Goal: Book appointment/travel/reservation

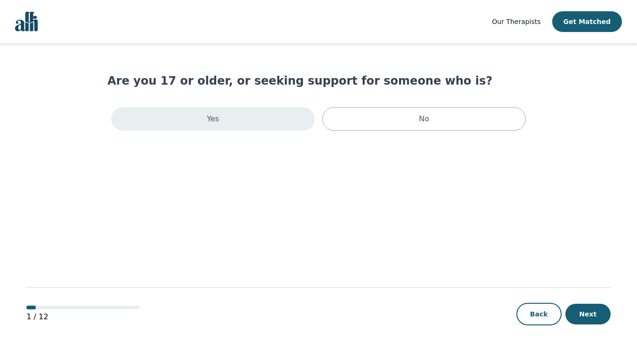
click at [272, 118] on div "Yes" at bounding box center [212, 119] width 203 height 24
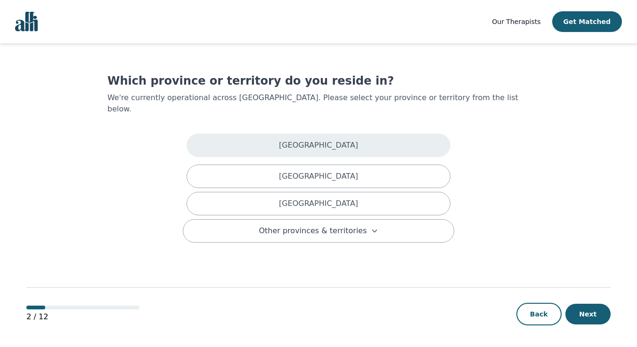
click at [322, 141] on div "Alberta" at bounding box center [318, 146] width 264 height 24
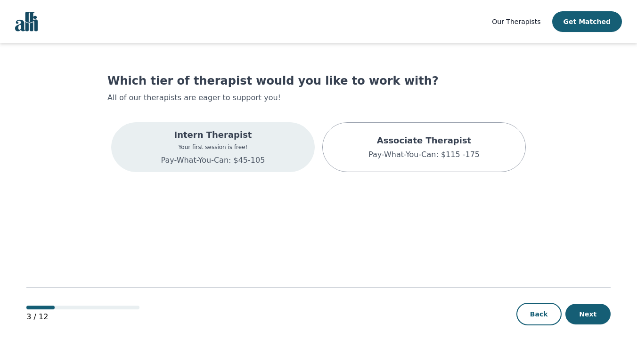
click at [270, 142] on div "Intern Therapist Your first session is free! Pay-What-You-Can: $45-105" at bounding box center [212, 147] width 203 height 50
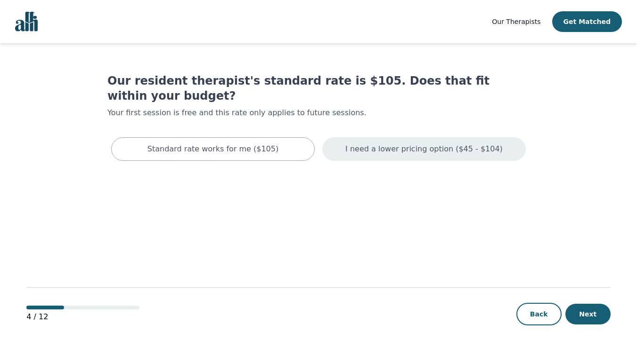
click at [347, 137] on div "I need a lower pricing option ($45 - $104)" at bounding box center [423, 149] width 203 height 24
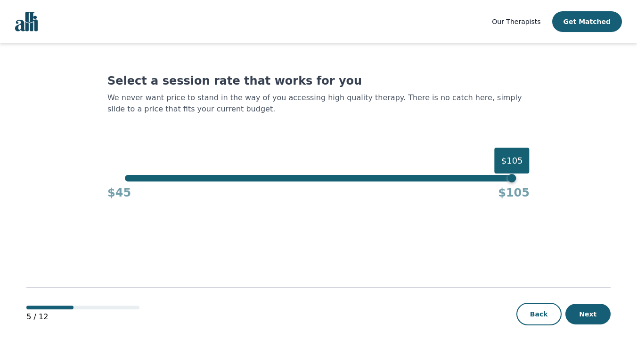
scroll to position [1, 0]
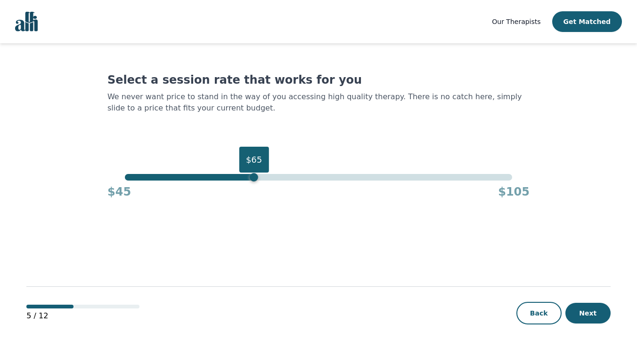
drag, startPoint x: 509, startPoint y: 177, endPoint x: 255, endPoint y: 199, distance: 255.6
click at [255, 199] on div "$65 $45 $105" at bounding box center [318, 186] width 422 height 25
click at [594, 314] on button "Next" at bounding box center [587, 313] width 45 height 21
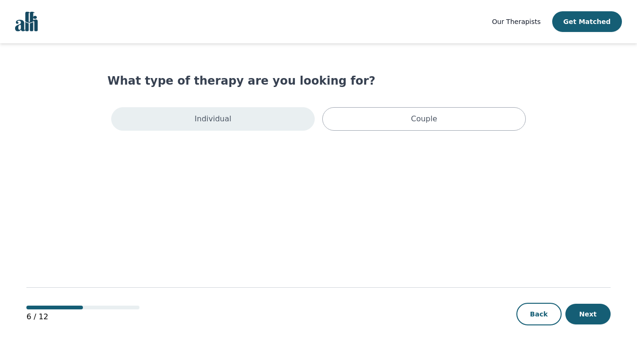
click at [254, 129] on div "Individual" at bounding box center [212, 119] width 203 height 24
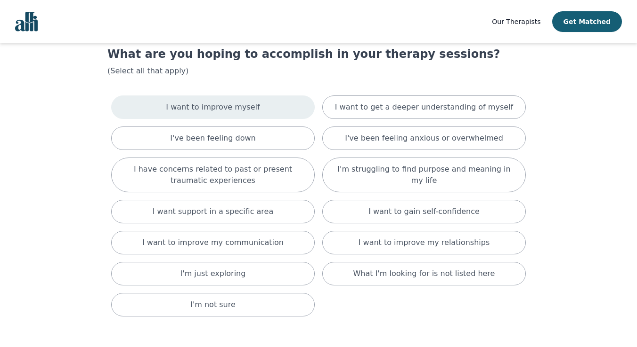
scroll to position [28, 0]
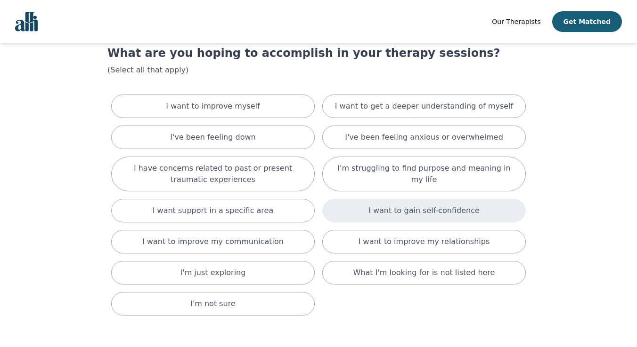
click at [396, 214] on p "I want to gain self-confidence" at bounding box center [423, 210] width 111 height 11
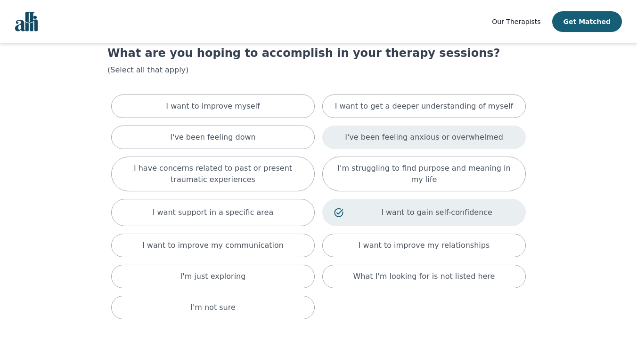
click at [403, 137] on p "I've been feeling anxious or overwhelmed" at bounding box center [424, 137] width 158 height 11
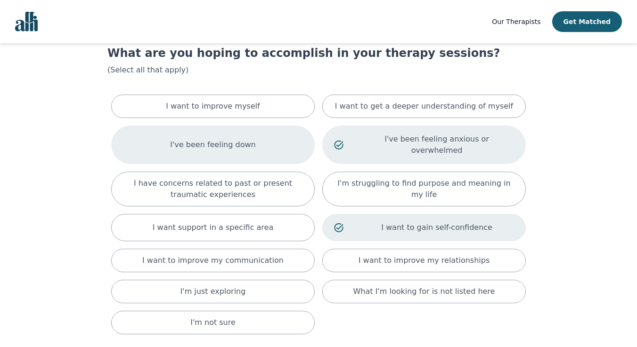
click at [265, 149] on div "I've been feeling down" at bounding box center [212, 145] width 203 height 39
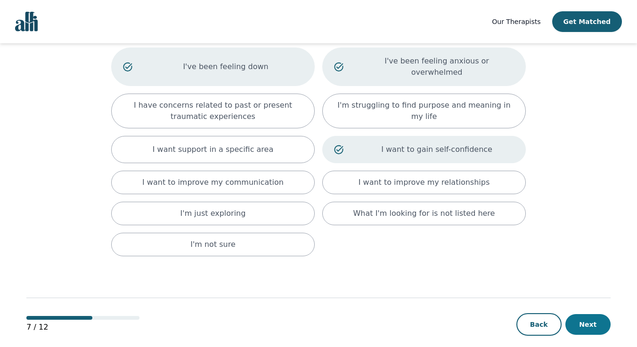
click at [591, 318] on button "Next" at bounding box center [587, 325] width 45 height 21
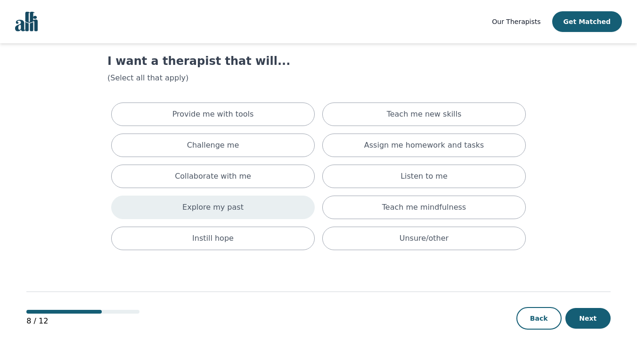
scroll to position [23, 0]
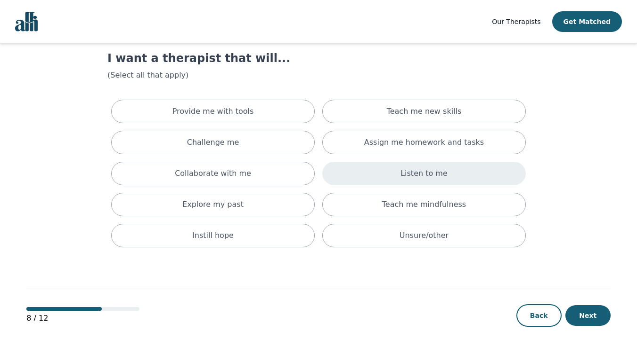
click at [417, 183] on div "Listen to me" at bounding box center [423, 174] width 203 height 24
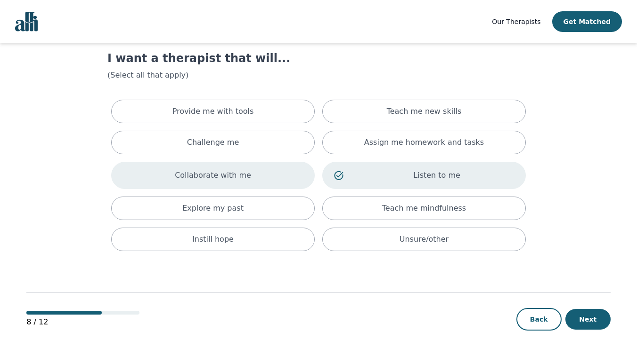
click at [265, 185] on div "Collaborate with me" at bounding box center [212, 175] width 203 height 27
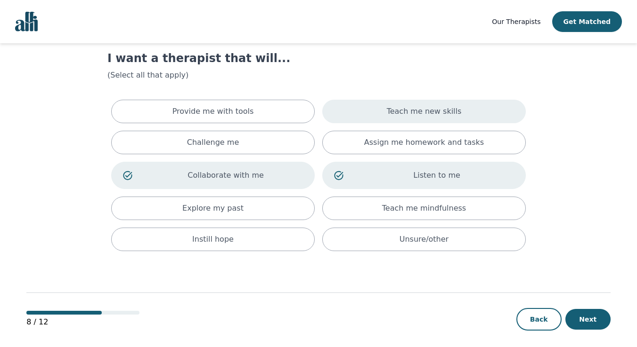
click at [353, 110] on div "Teach me new skills" at bounding box center [423, 112] width 203 height 24
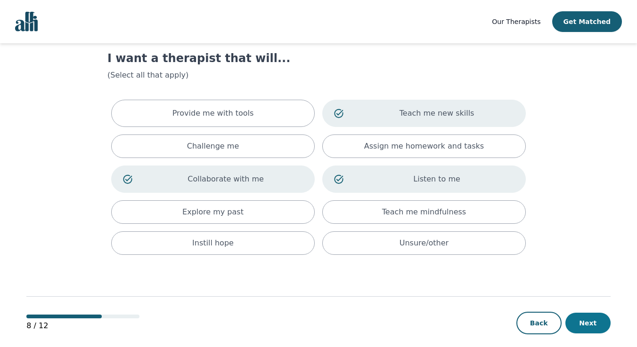
click at [581, 321] on button "Next" at bounding box center [587, 323] width 45 height 21
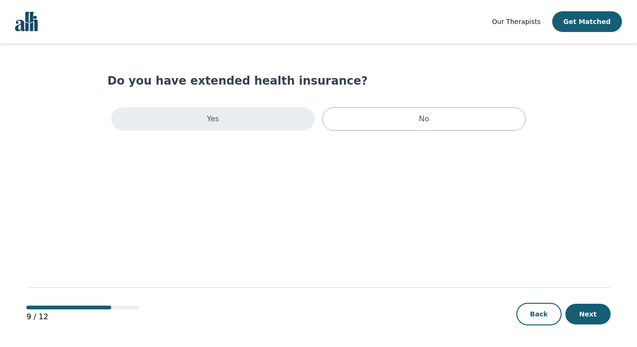
click at [266, 129] on div "Yes" at bounding box center [212, 119] width 203 height 24
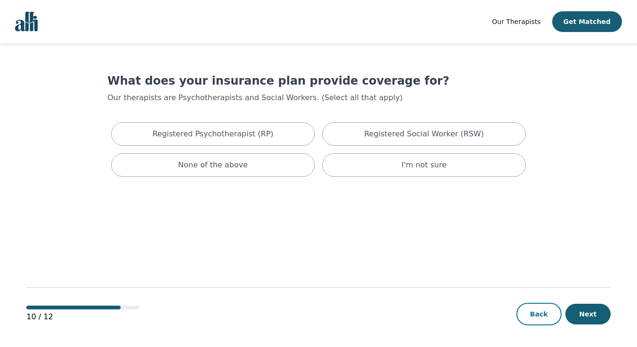
click at [535, 318] on button "Back" at bounding box center [538, 314] width 45 height 23
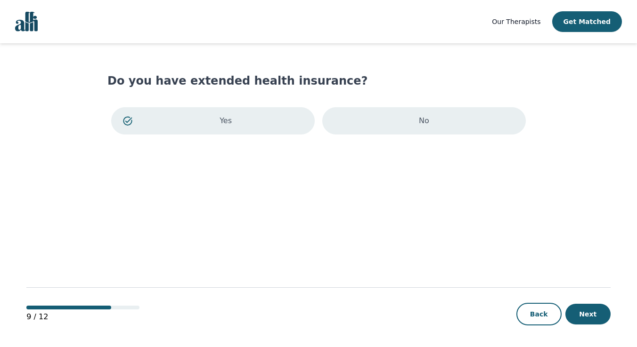
click at [428, 108] on div "No" at bounding box center [423, 120] width 203 height 27
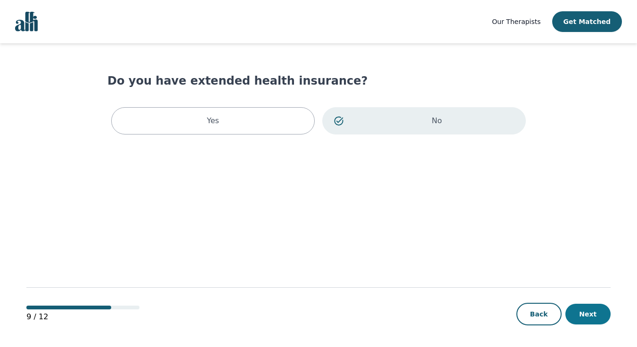
click at [586, 320] on button "Next" at bounding box center [587, 314] width 45 height 21
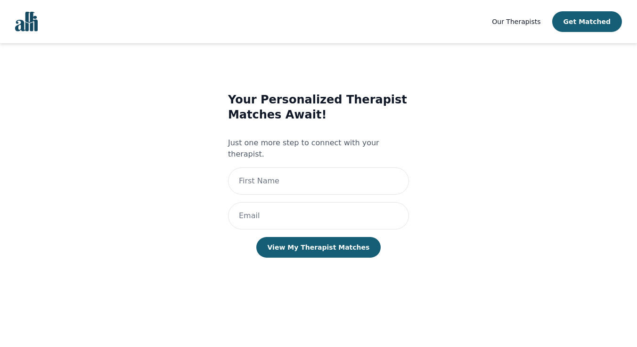
click at [511, 16] on link "Our Therapists" at bounding box center [516, 21] width 48 height 11
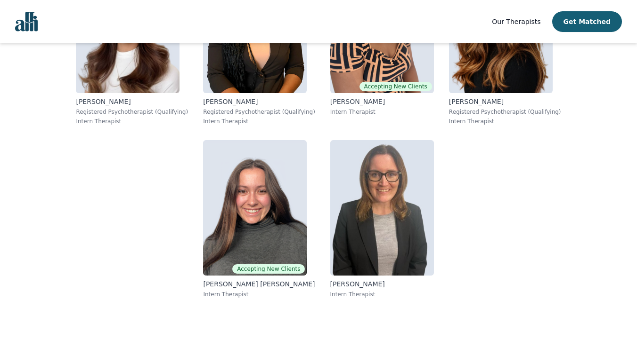
scroll to position [7242, 0]
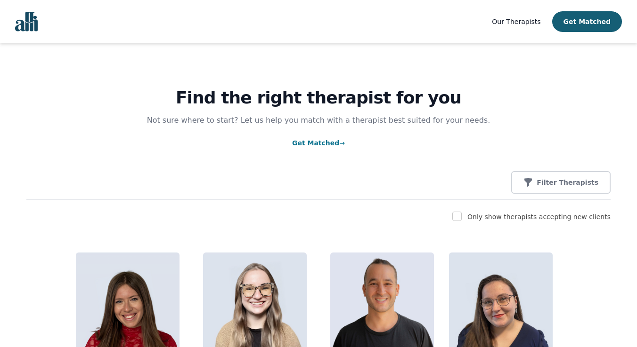
click at [528, 24] on span "Our Therapists" at bounding box center [516, 22] width 48 height 8
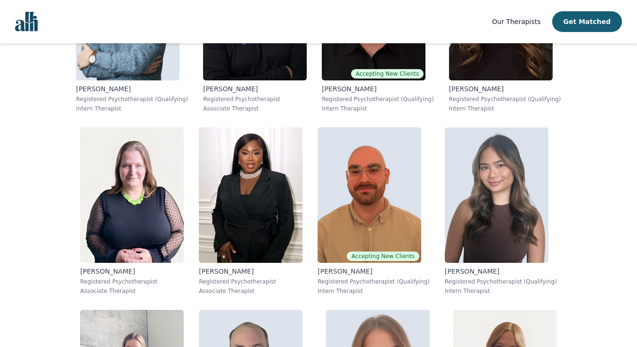
scroll to position [1980, 0]
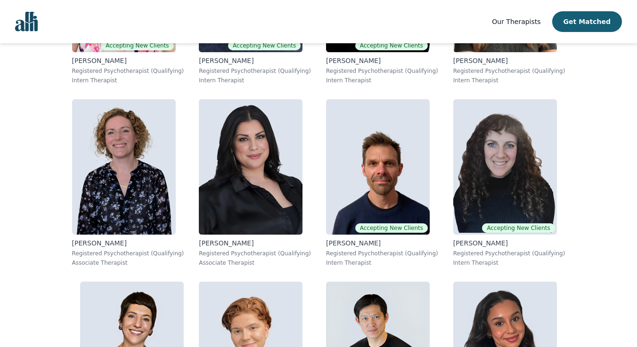
click at [37, 22] on img "Global" at bounding box center [26, 22] width 23 height 20
